Goal: Task Accomplishment & Management: Manage account settings

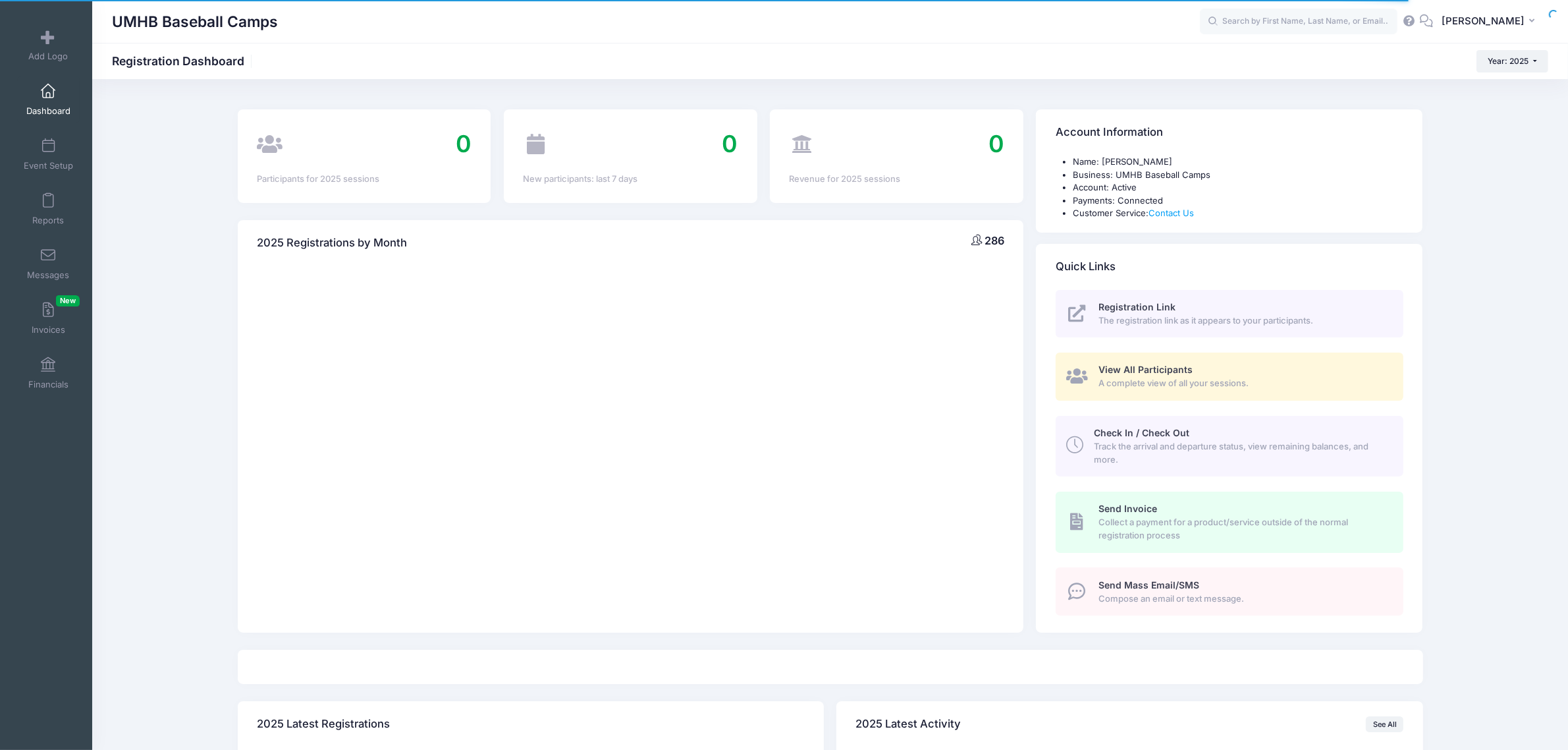
select select
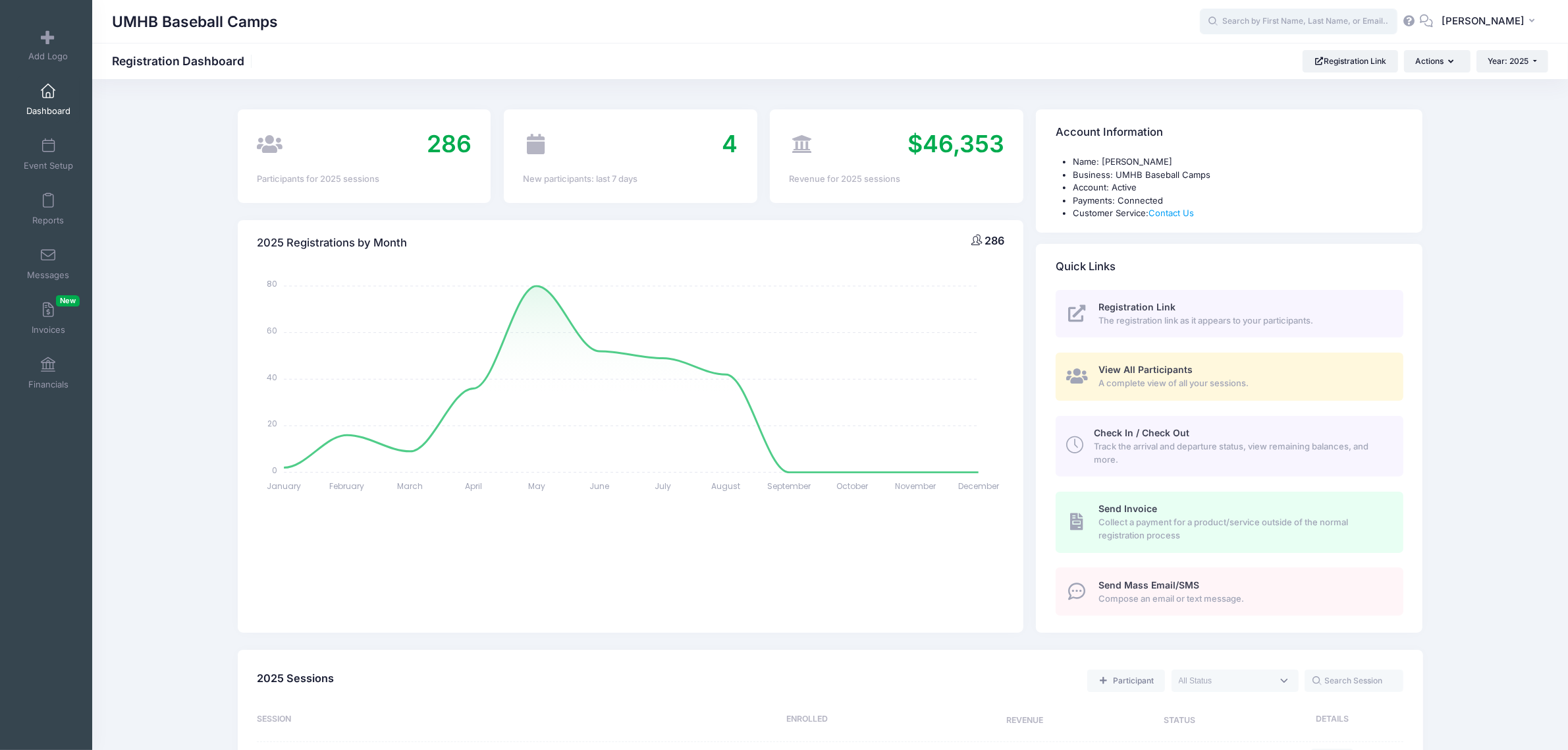
click at [1272, 15] on input "text" at bounding box center [1298, 21] width 198 height 26
click at [1291, 58] on strong "Corn" at bounding box center [1302, 56] width 23 height 11
type input "Brooks Cornett (The Crusader Prospect Showcase Camp - Position Player AND Pitch…"
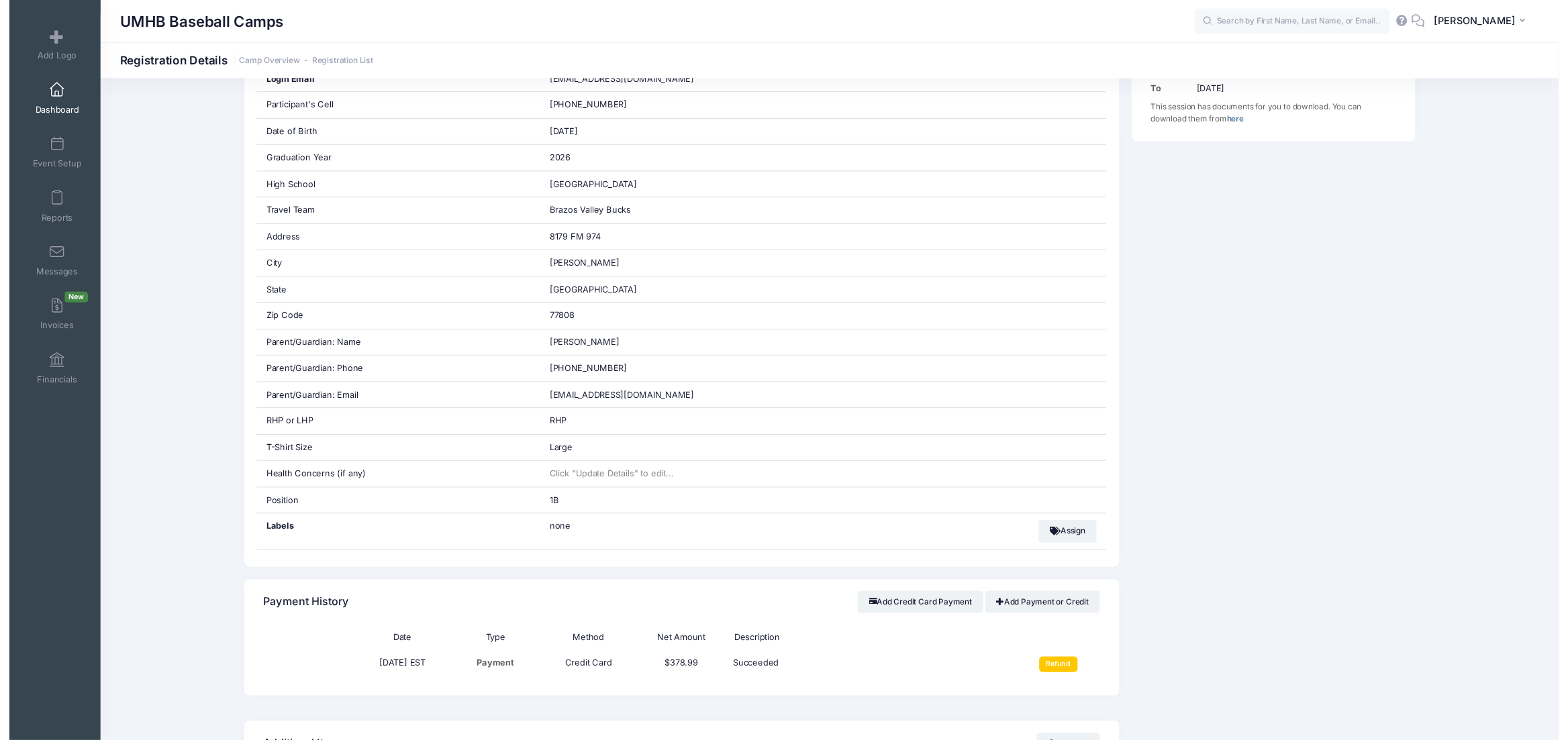
scroll to position [419, 0]
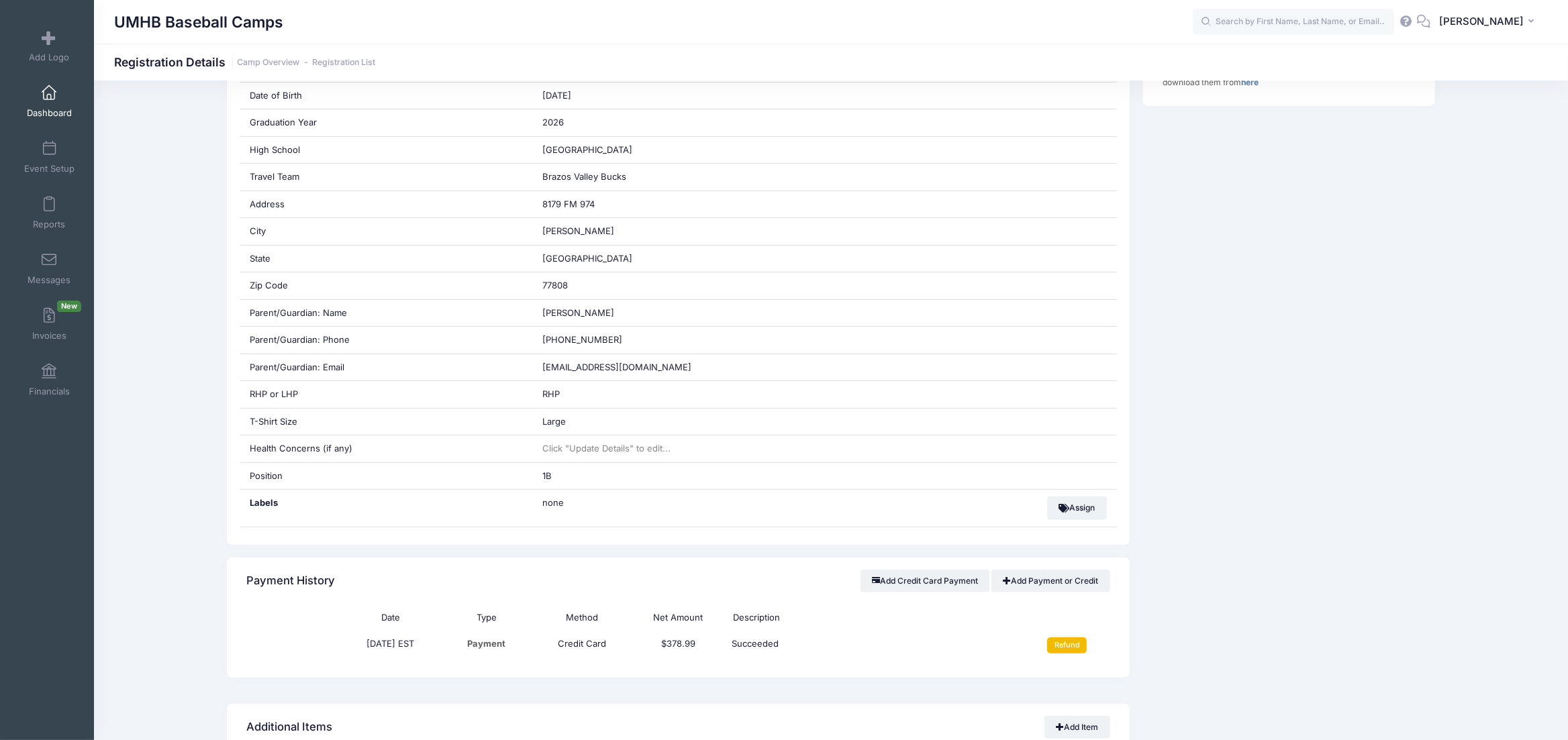
click at [1066, 652] on input "Refund" at bounding box center [1067, 645] width 40 height 16
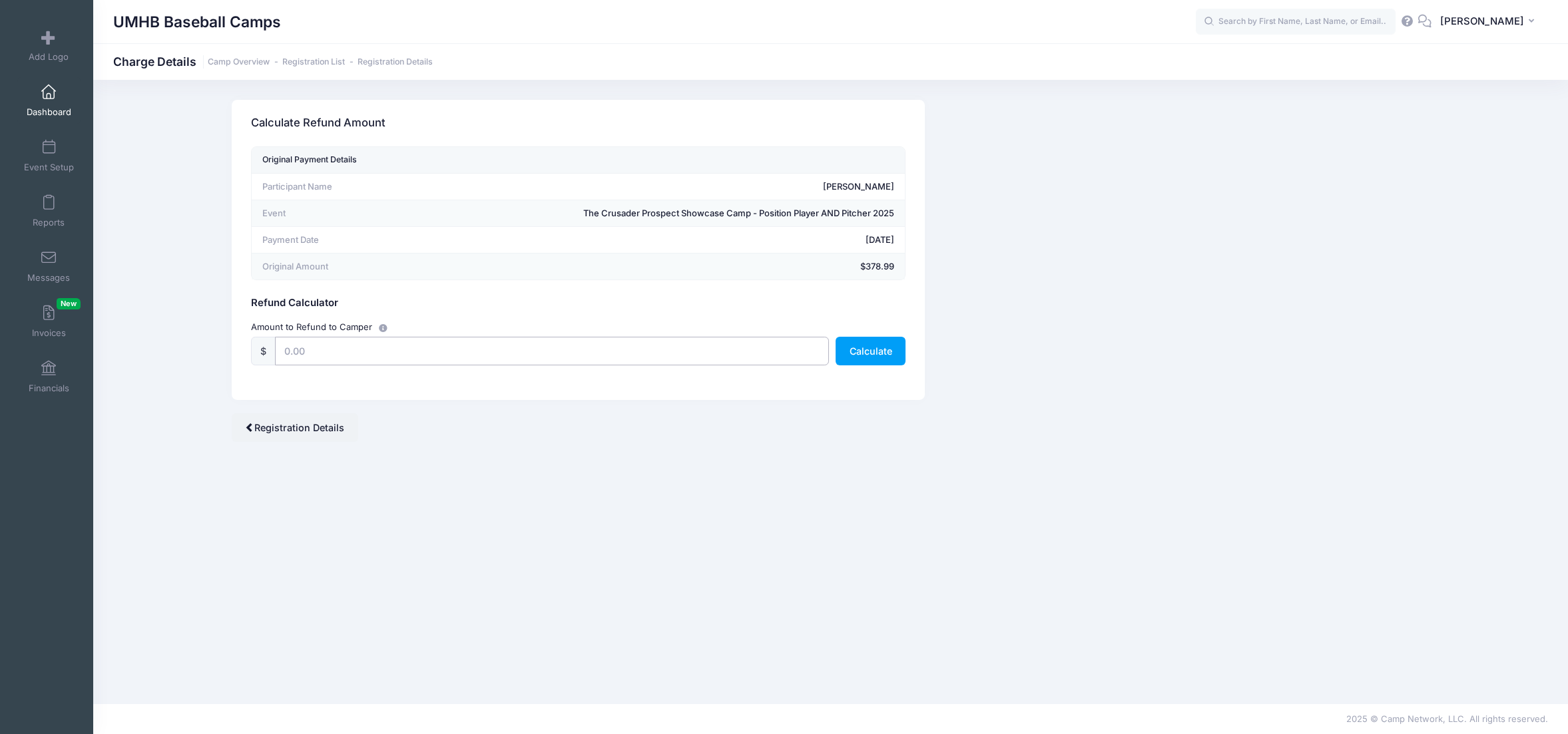
click at [721, 341] on input "text" at bounding box center [552, 350] width 554 height 29
type input "378.99"
click at [868, 353] on button "Calculate" at bounding box center [871, 350] width 70 height 29
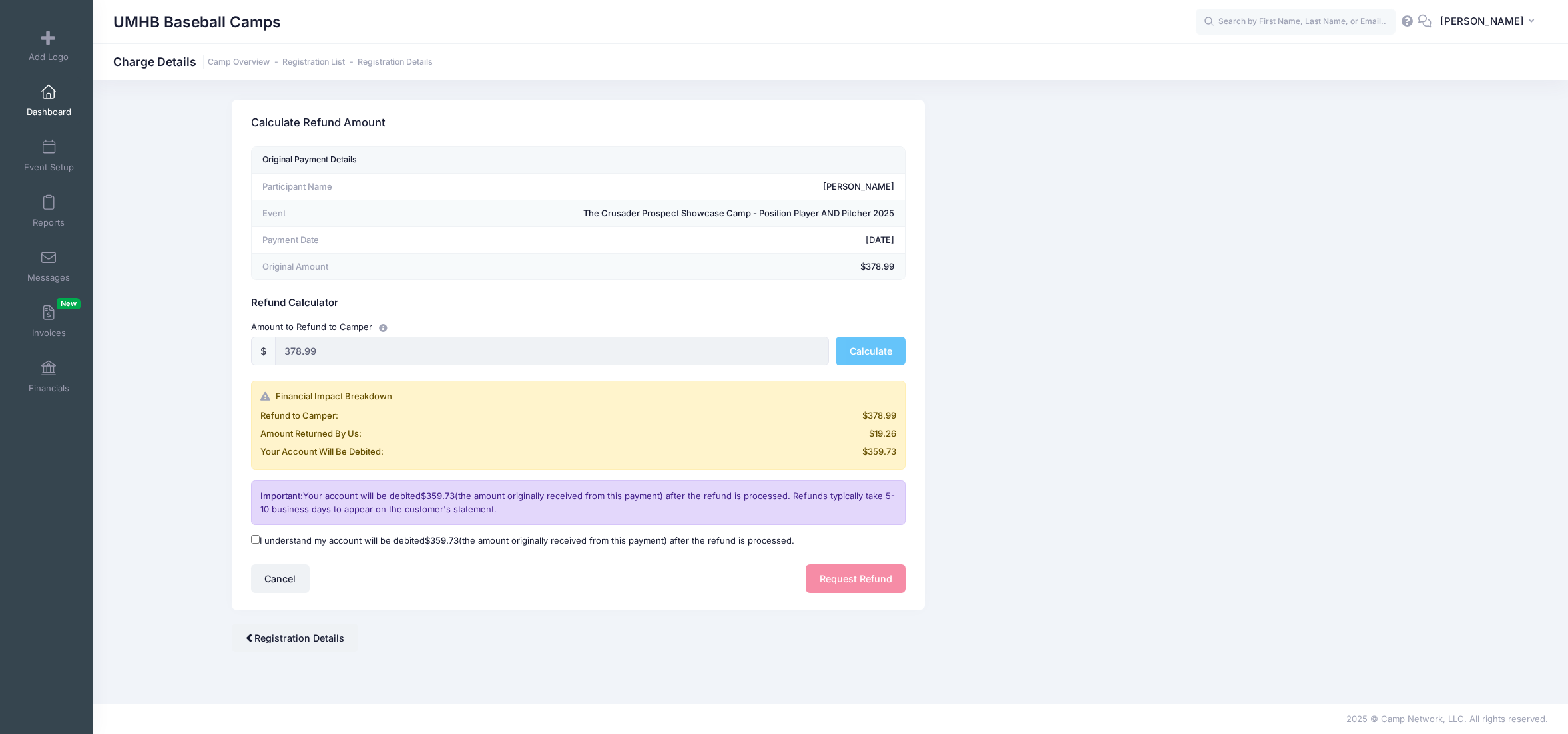
click at [257, 539] on input "I understand my account will be debited $359.73 (the amount originally received…" at bounding box center [255, 539] width 8 height 8
checkbox input "true"
click at [853, 587] on button "Request Refund" at bounding box center [856, 578] width 100 height 29
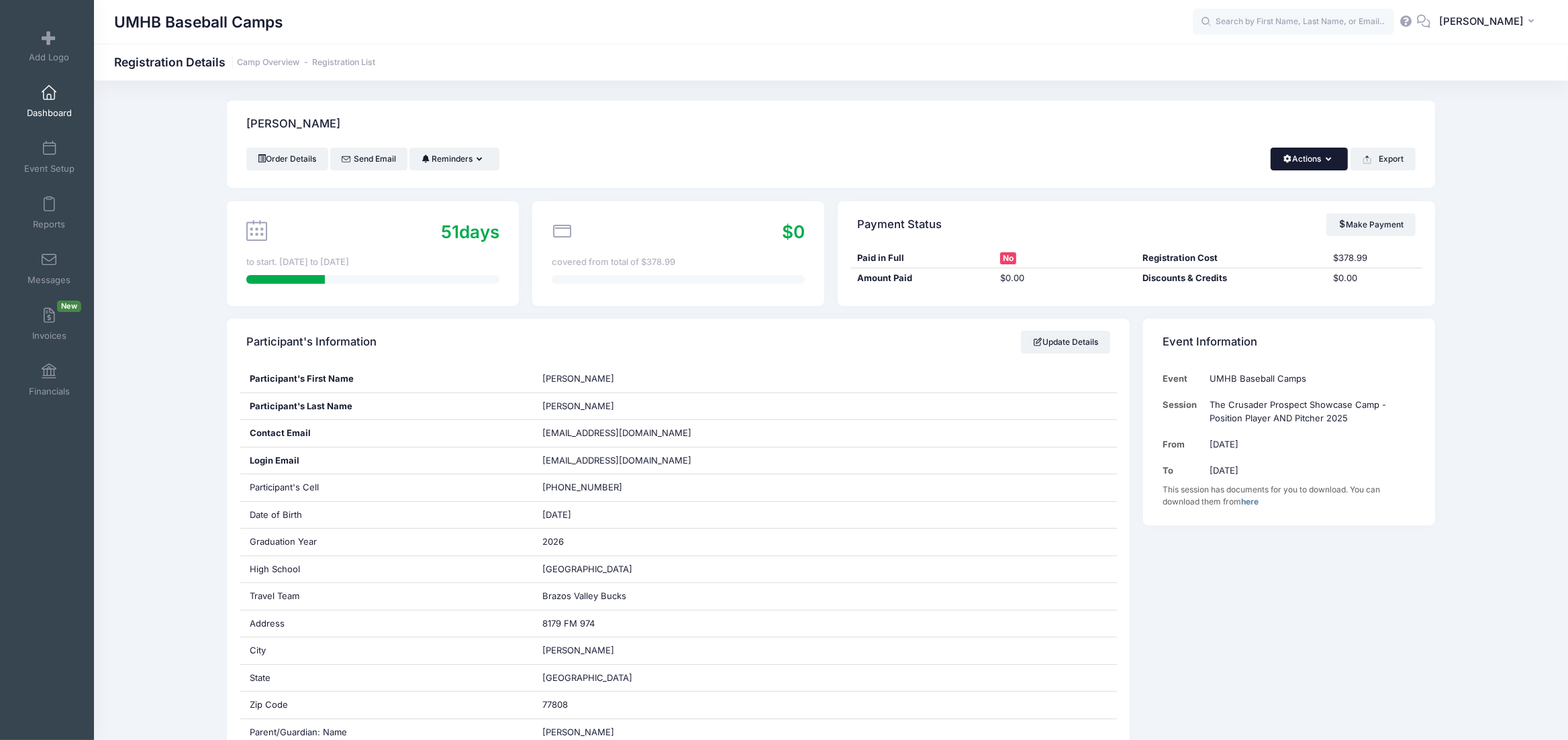
click at [1330, 168] on button "Actions" at bounding box center [1309, 159] width 77 height 23
click at [1234, 276] on link "Delete" at bounding box center [1264, 283] width 155 height 25
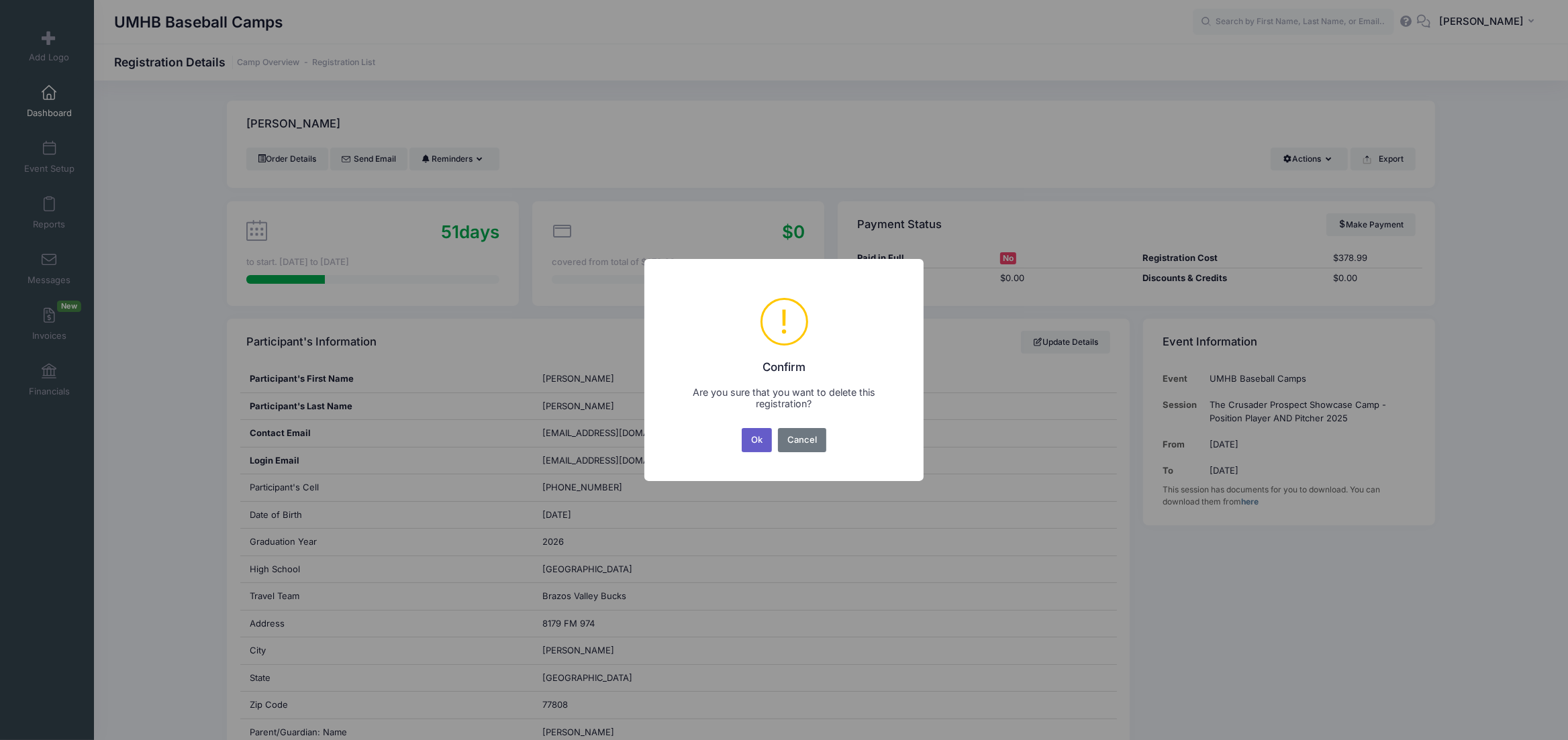
click at [752, 443] on button "Ok" at bounding box center [757, 441] width 31 height 24
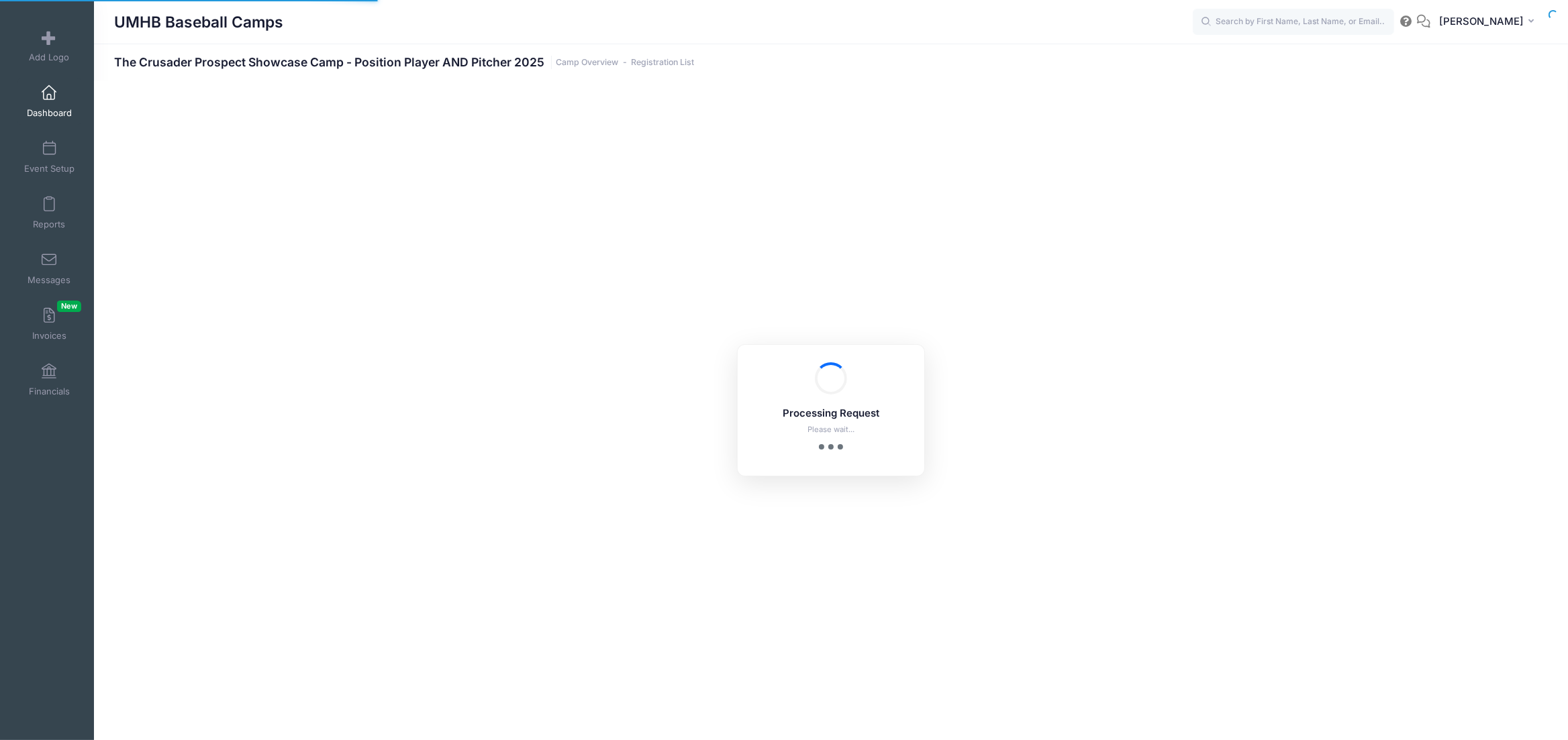
select select "10"
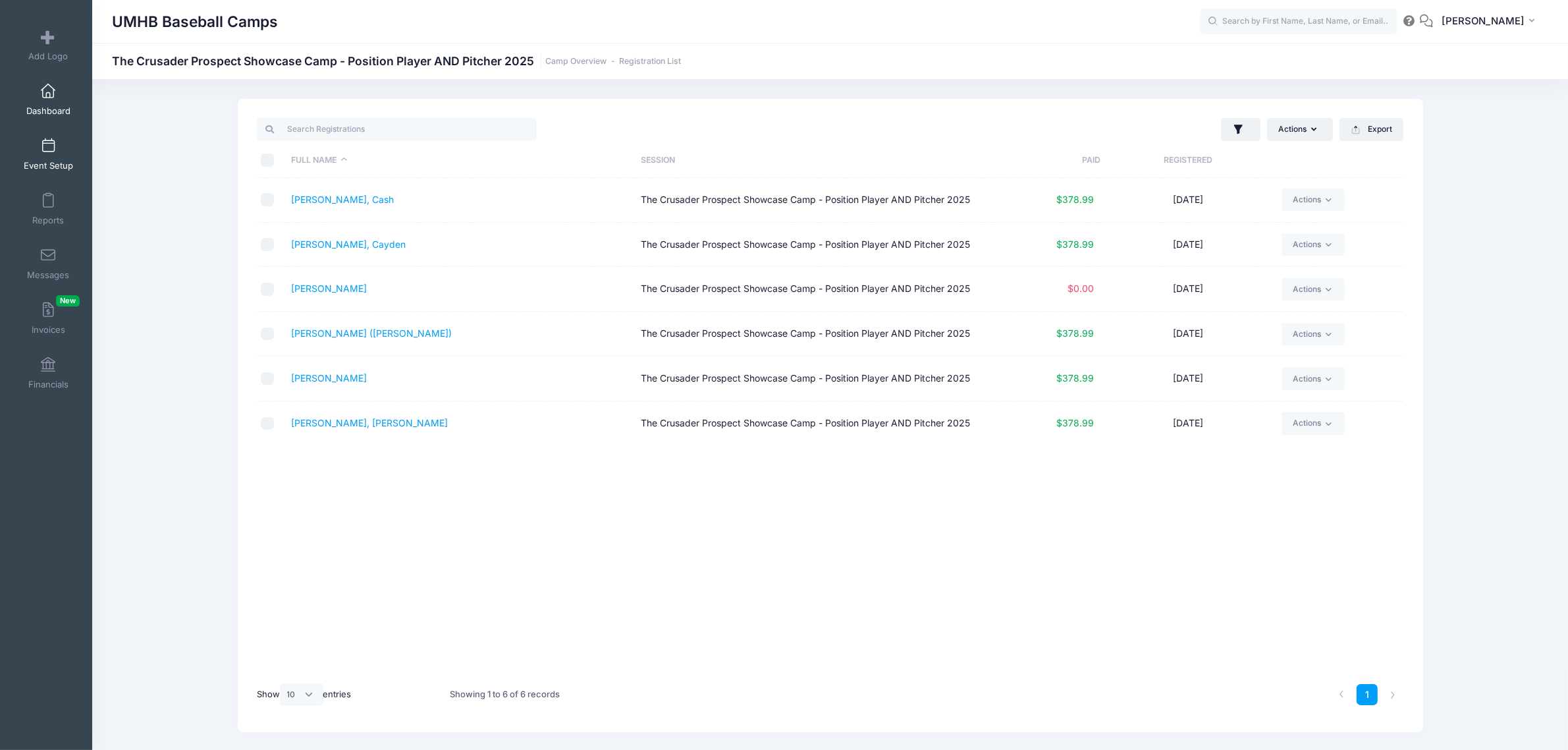
click at [48, 146] on span at bounding box center [48, 146] width 0 height 15
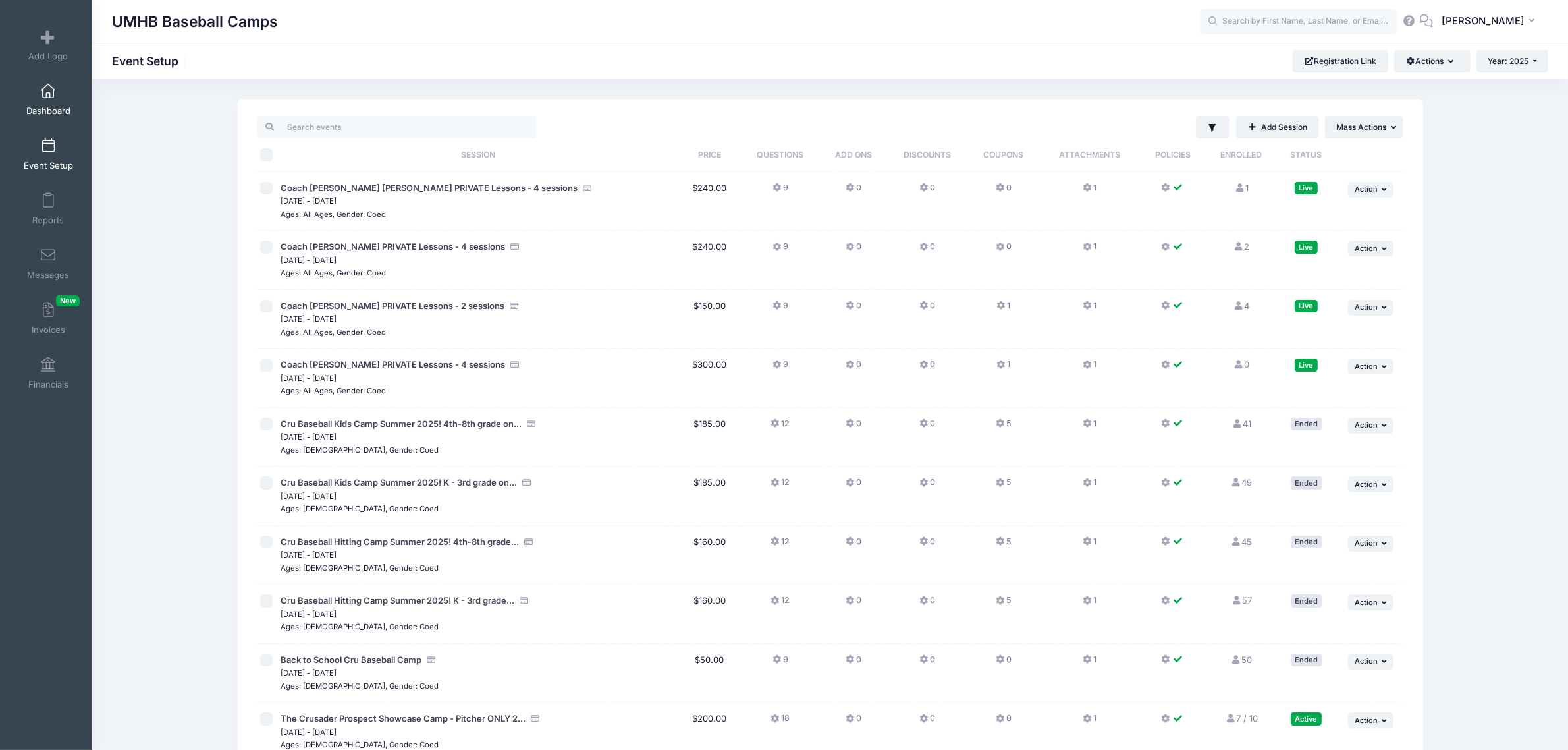
click at [48, 94] on span at bounding box center [48, 91] width 0 height 15
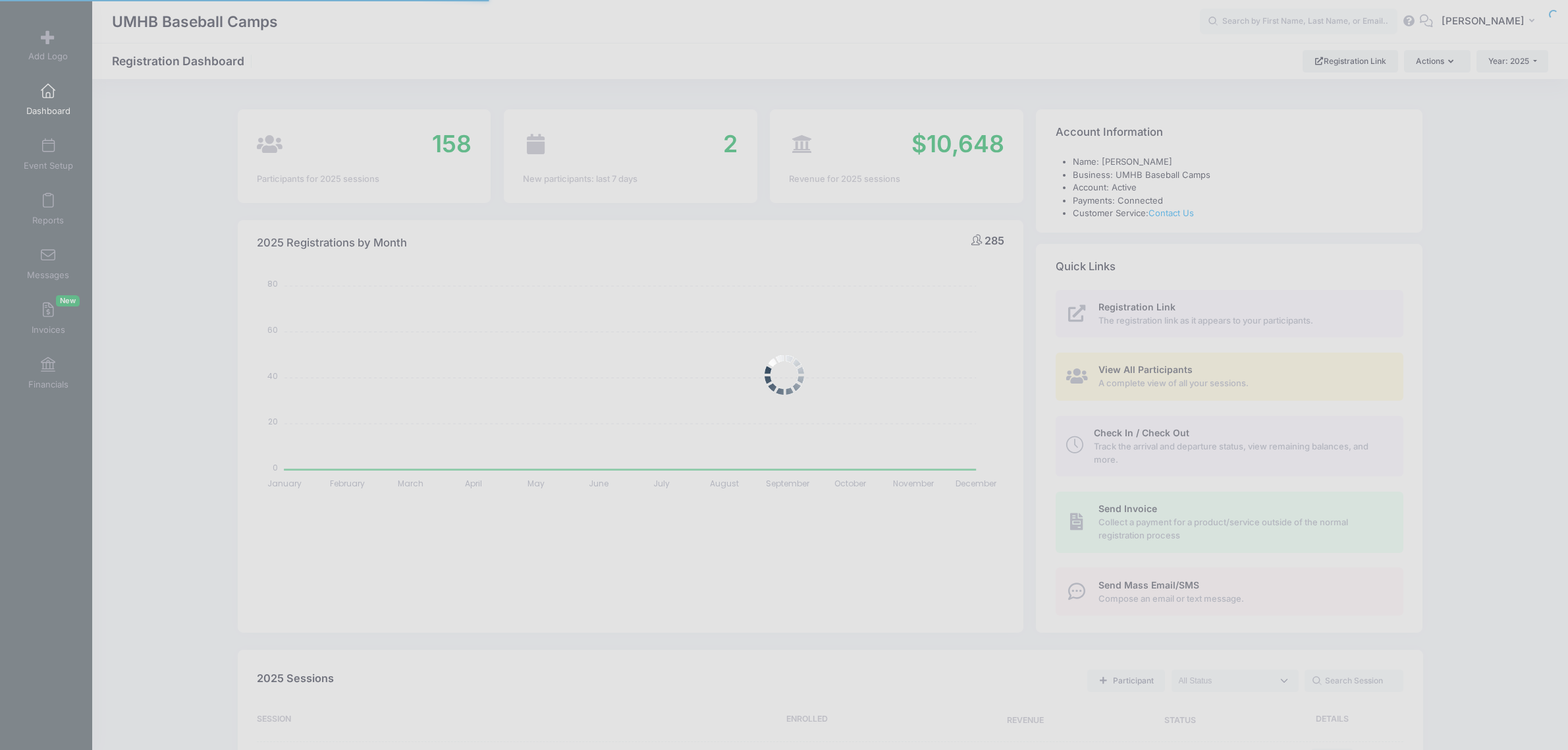
select select
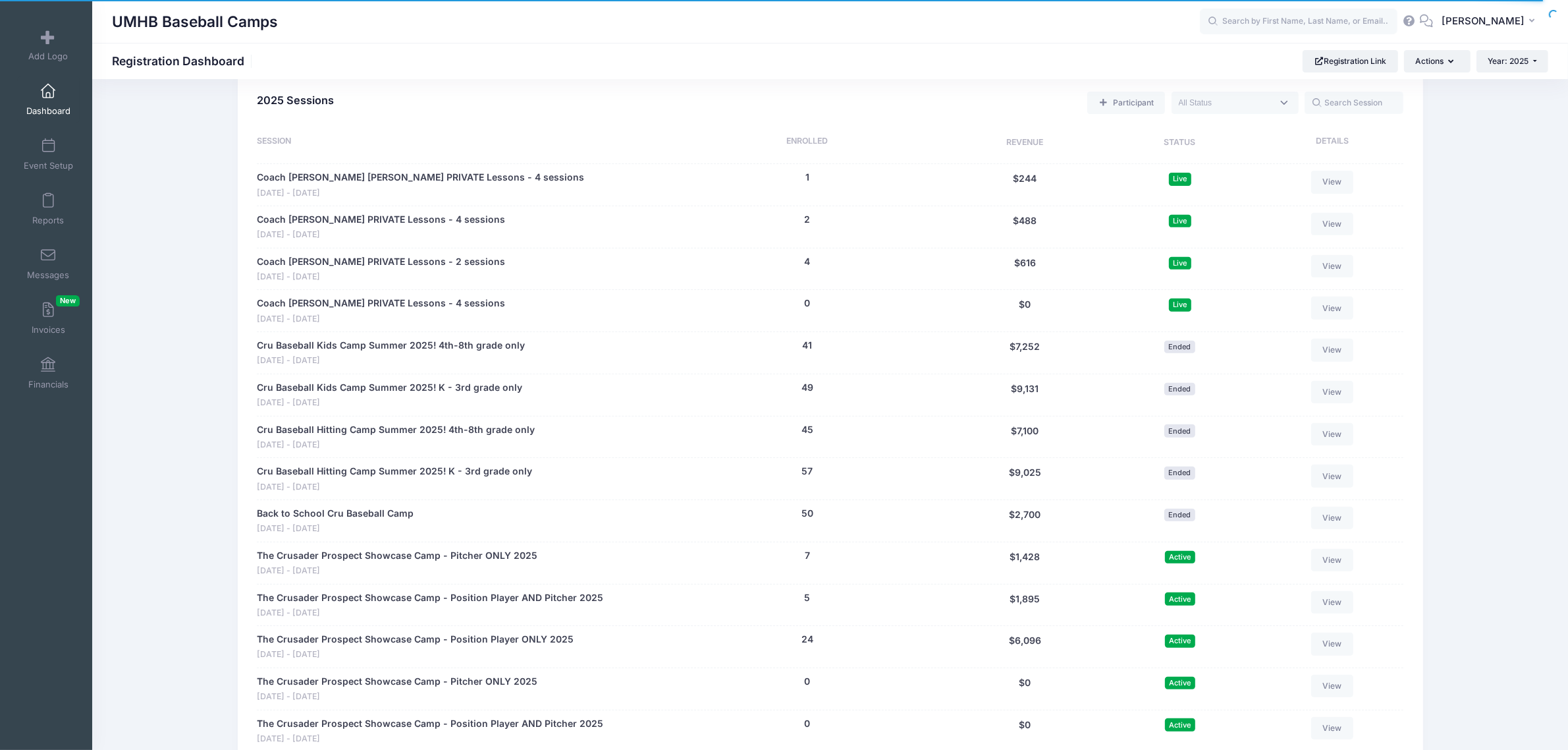
scroll to position [577, 0]
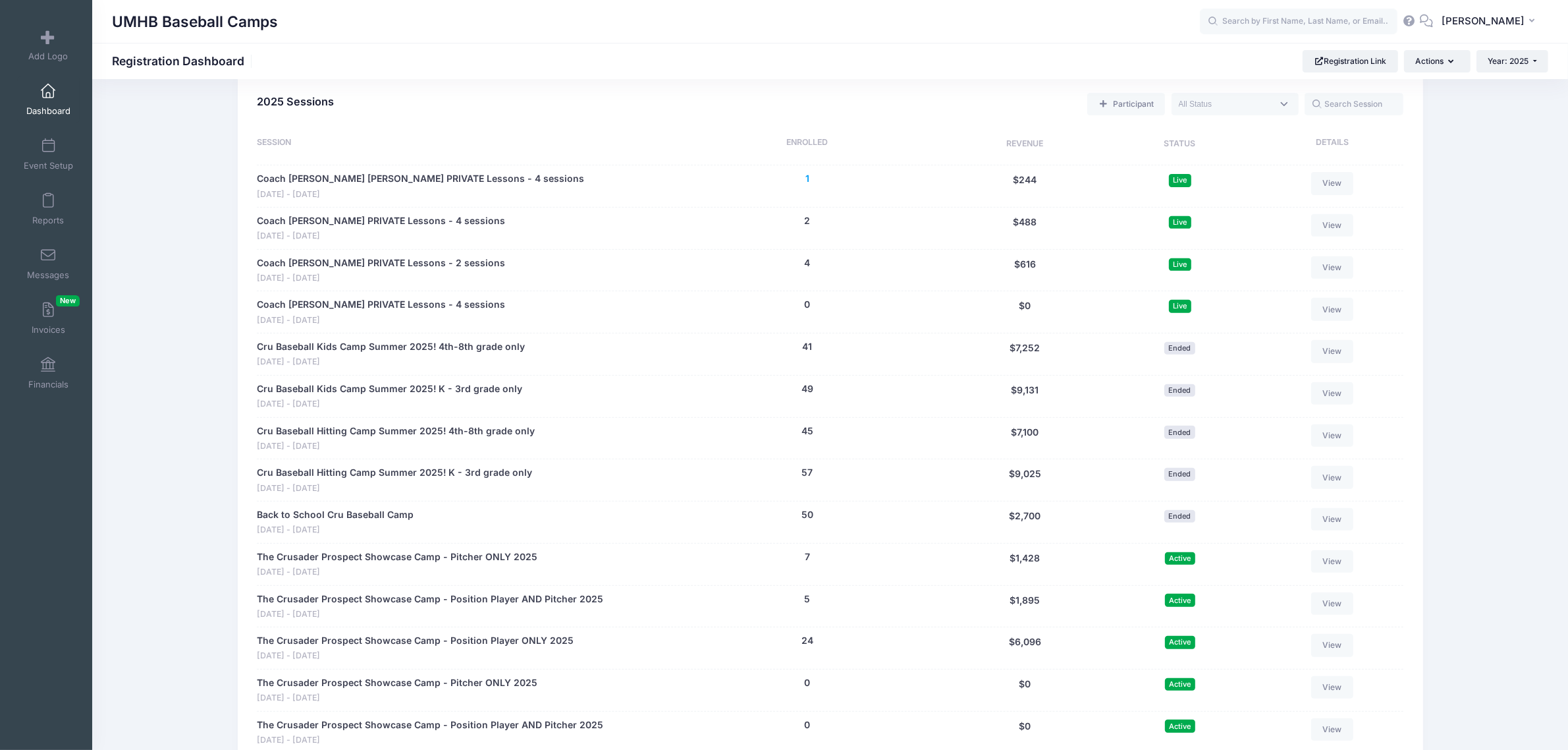
click at [807, 182] on button "1" at bounding box center [807, 178] width 4 height 14
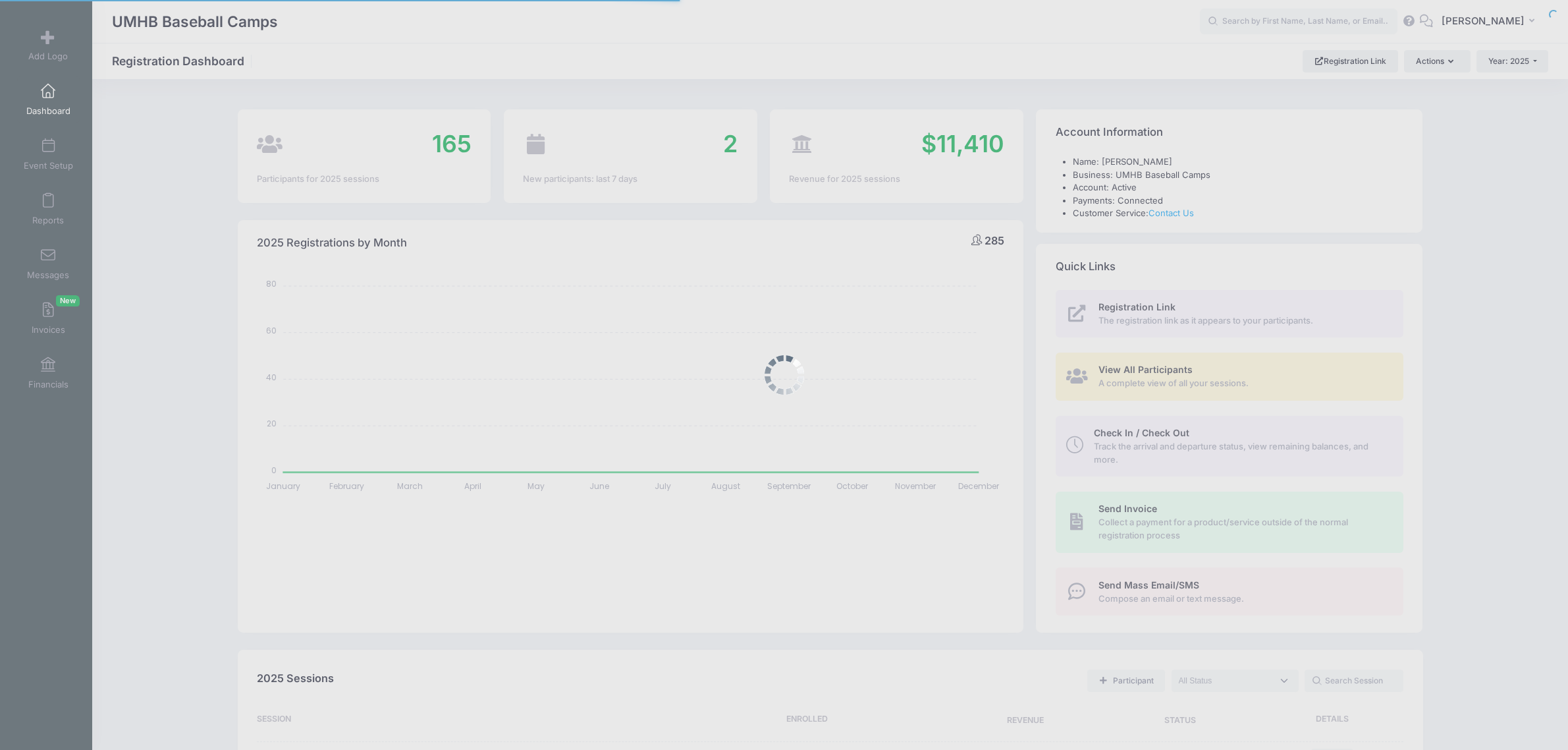
select select
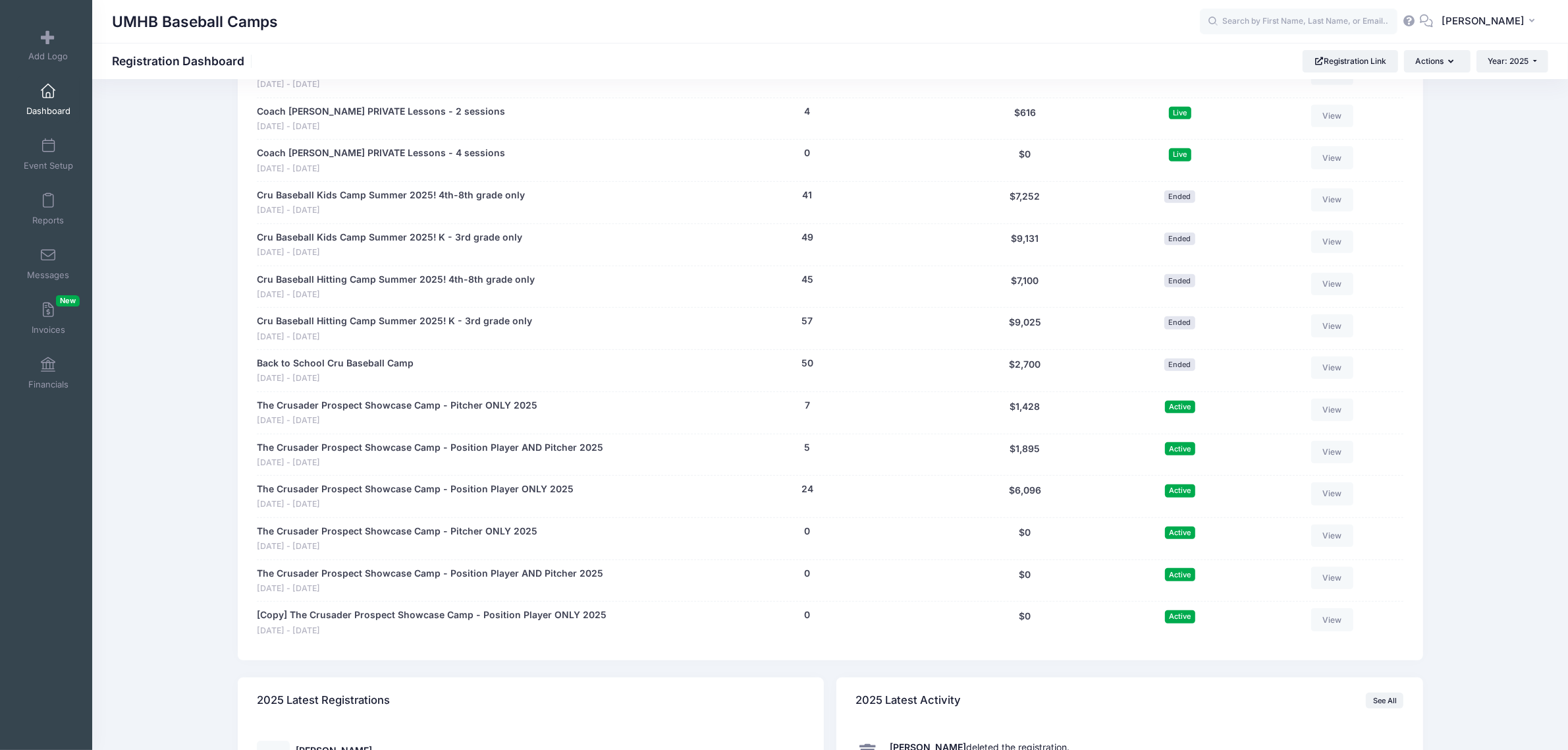
scroll to position [411, 0]
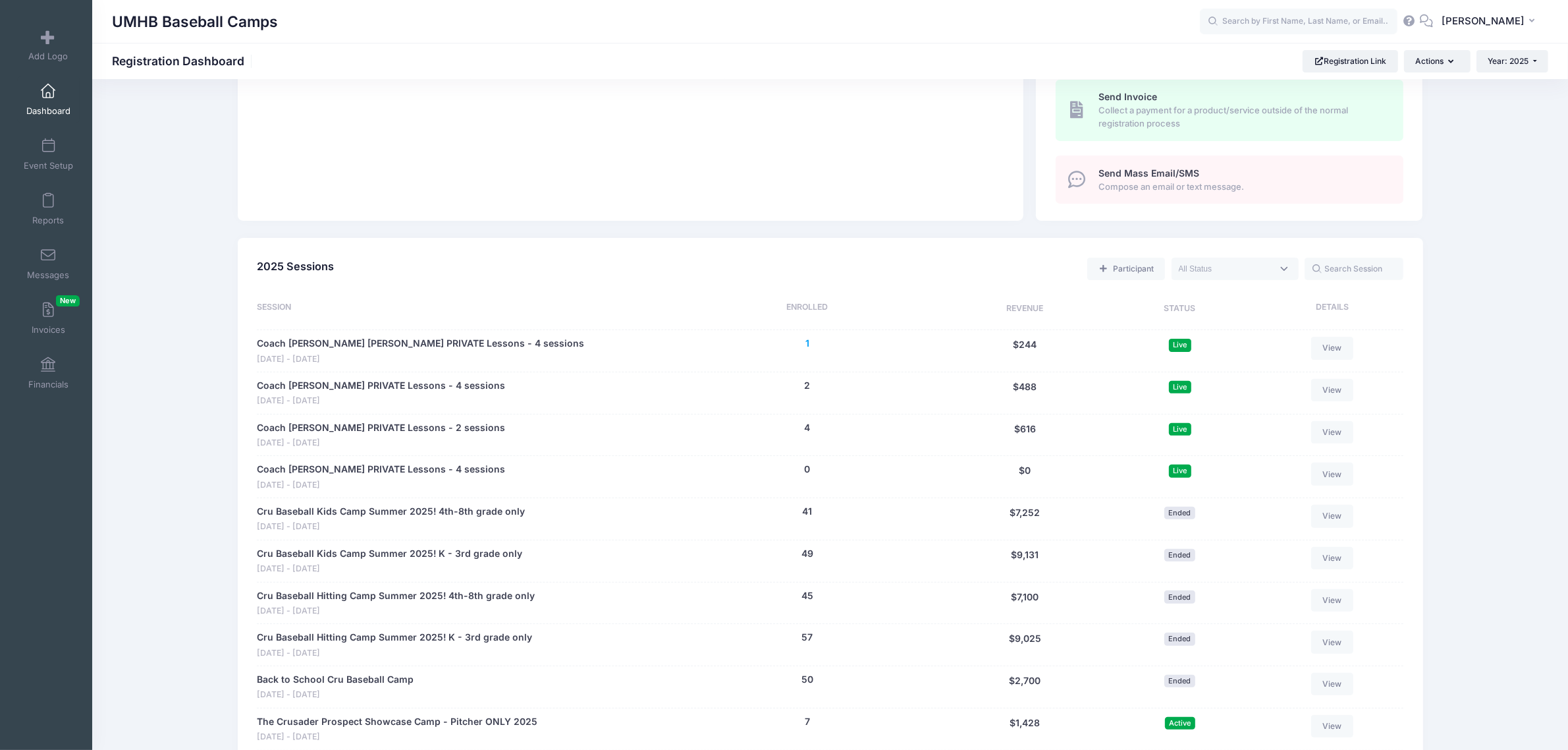
click at [807, 341] on button "1" at bounding box center [807, 343] width 4 height 14
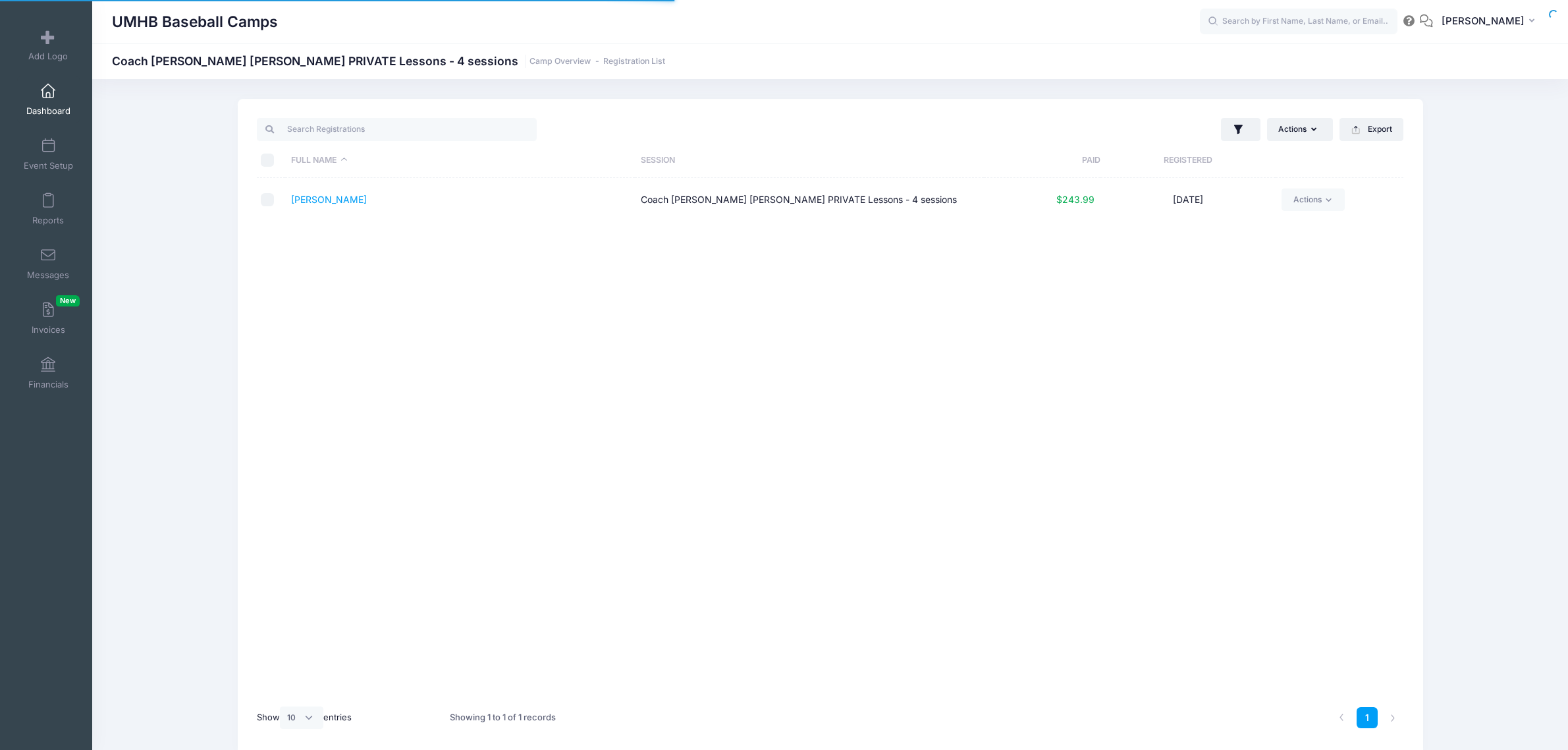
select select "10"
click at [307, 198] on link "[PERSON_NAME]" at bounding box center [328, 199] width 76 height 11
